Goal: Information Seeking & Learning: Learn about a topic

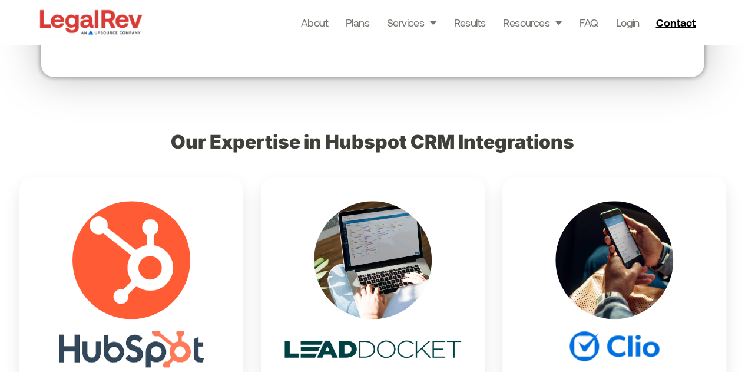
scroll to position [470, 0]
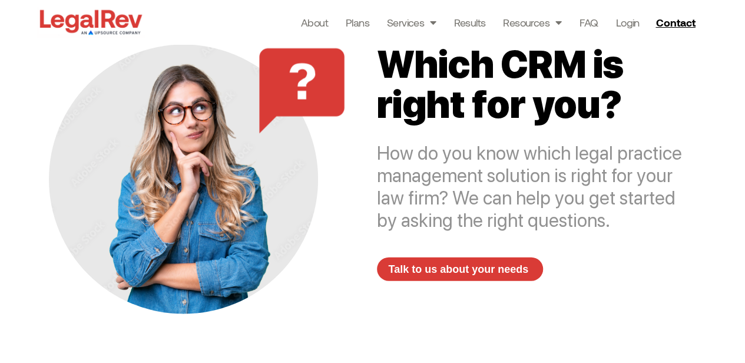
scroll to position [1285, 0]
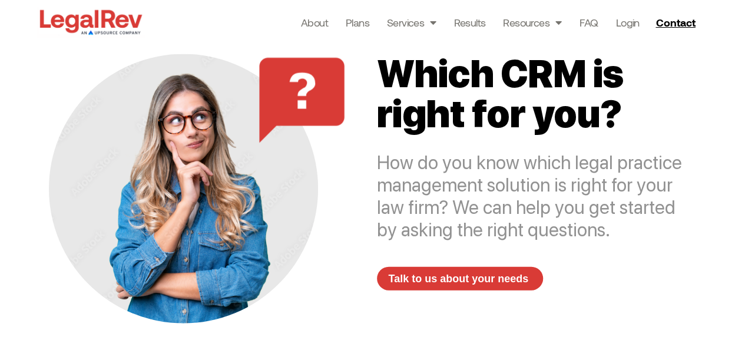
drag, startPoint x: 200, startPoint y: 192, endPoint x: 155, endPoint y: 204, distance: 47.0
click at [155, 204] on div at bounding box center [183, 188] width 269 height 269
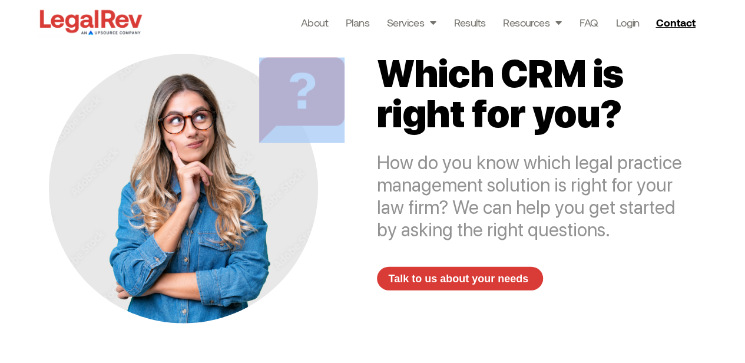
click at [155, 204] on div at bounding box center [183, 188] width 269 height 269
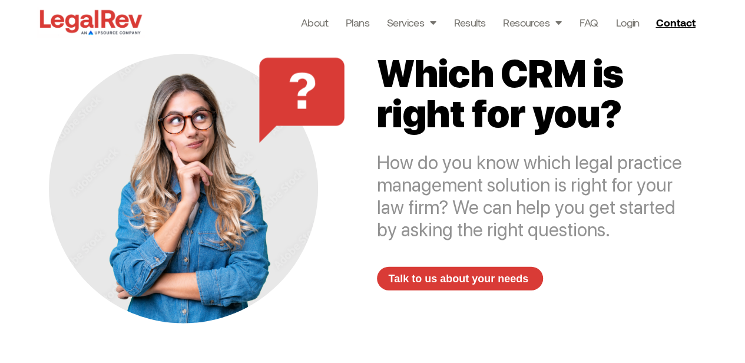
click at [357, 37] on div "About Plans Services Law Firm Website Design Law Firm Brand Identity Content Ma…" at bounding box center [424, 22] width 559 height 44
